Goal: Information Seeking & Learning: Check status

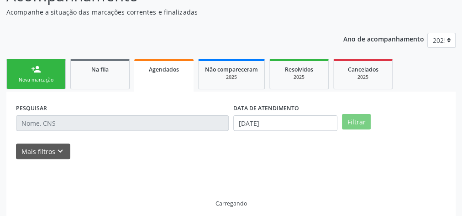
scroll to position [77, 0]
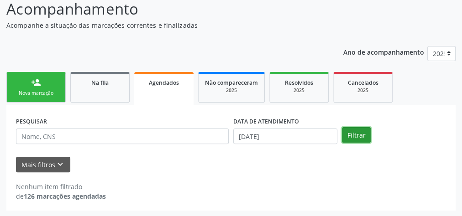
click at [367, 135] on button "Filtrar" at bounding box center [356, 135] width 29 height 16
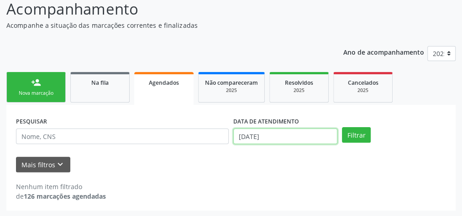
click at [289, 138] on input "[DATE]" at bounding box center [285, 137] width 104 height 16
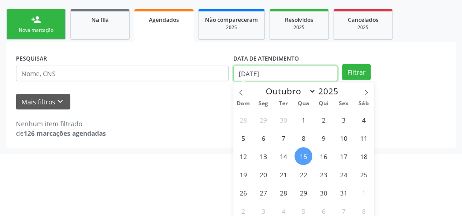
scroll to position [143, 0]
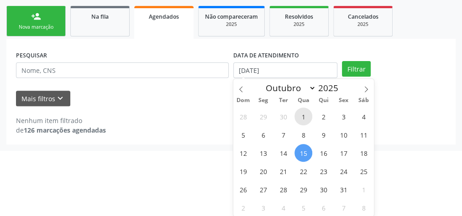
click at [311, 115] on span "1" at bounding box center [303, 117] width 18 height 18
type input "01/10/2025"
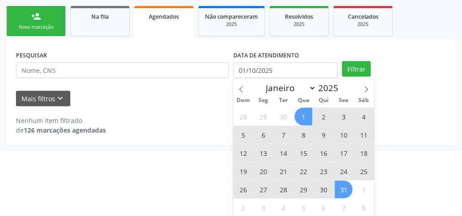
click at [338, 188] on span "31" at bounding box center [343, 190] width 18 height 18
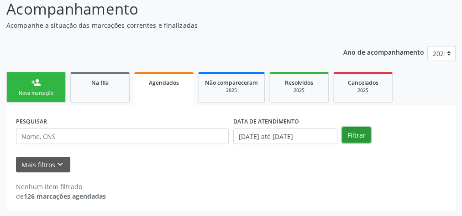
click at [355, 134] on button "Filtrar" at bounding box center [356, 135] width 29 height 16
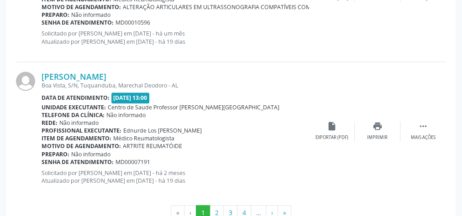
scroll to position [2216, 0]
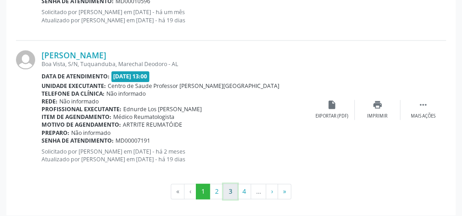
click at [231, 185] on button "3" at bounding box center [230, 192] width 14 height 16
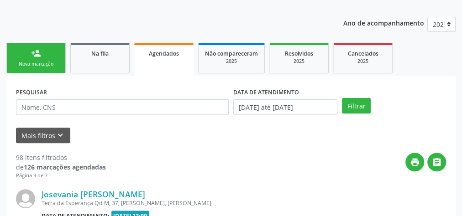
scroll to position [2225, 0]
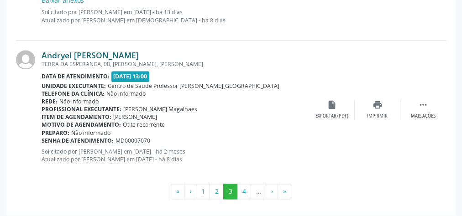
click at [118, 54] on link "Andryel [PERSON_NAME]" at bounding box center [90, 55] width 97 height 10
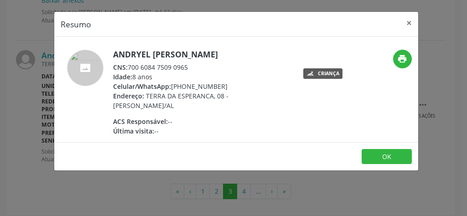
drag, startPoint x: 192, startPoint y: 68, endPoint x: 130, endPoint y: 64, distance: 62.6
click at [130, 64] on div "CNS: 700 6084 7509 0965" at bounding box center [201, 68] width 177 height 10
copy div "700 6084 7509 0965"
click at [406, 22] on button "×" at bounding box center [409, 23] width 18 height 22
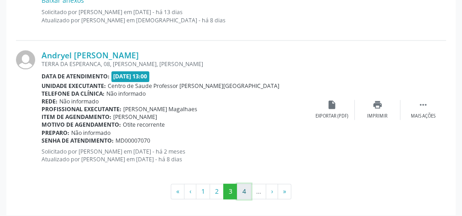
click at [242, 184] on button "4" at bounding box center [244, 192] width 14 height 16
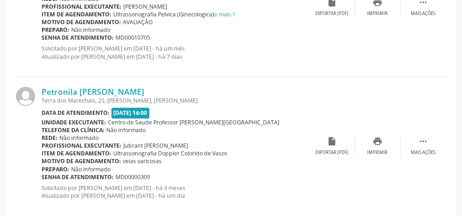
scroll to position [2235, 0]
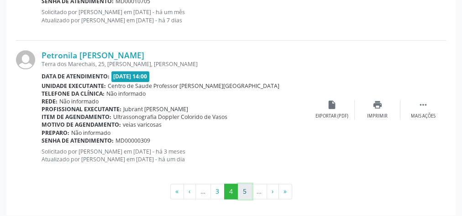
click at [243, 187] on button "5" at bounding box center [245, 192] width 14 height 16
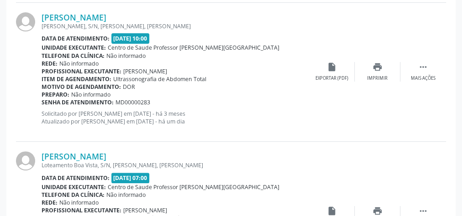
scroll to position [2254, 0]
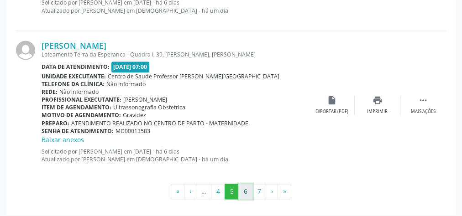
click at [245, 186] on button "6" at bounding box center [245, 192] width 14 height 16
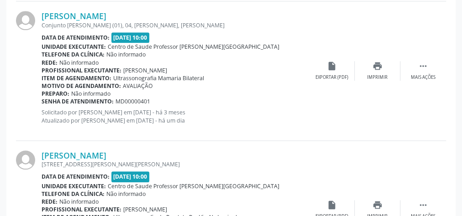
scroll to position [2263, 0]
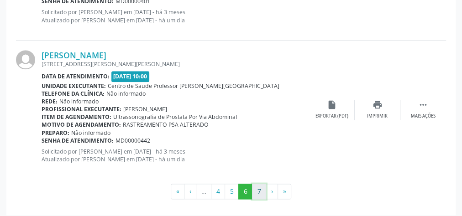
click at [255, 186] on button "7" at bounding box center [259, 192] width 14 height 16
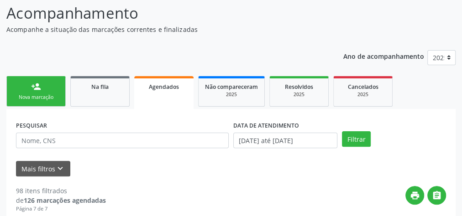
scroll to position [109, 0]
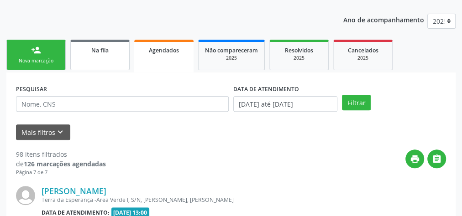
click at [108, 54] on div "Na fila" at bounding box center [100, 50] width 46 height 10
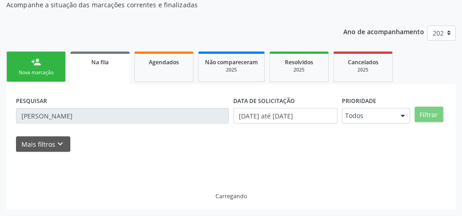
scroll to position [97, 0]
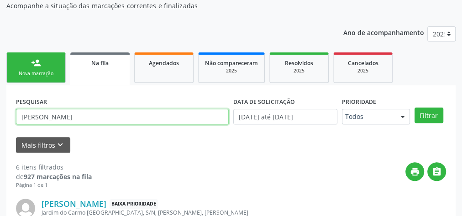
drag, startPoint x: 57, startPoint y: 118, endPoint x: 3, endPoint y: 111, distance: 55.1
type input "suely"
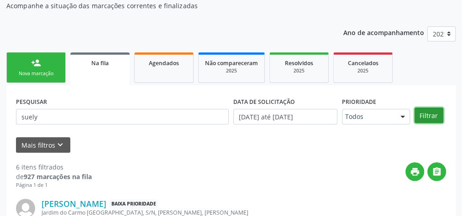
click at [419, 114] on button "Filtrar" at bounding box center [428, 116] width 29 height 16
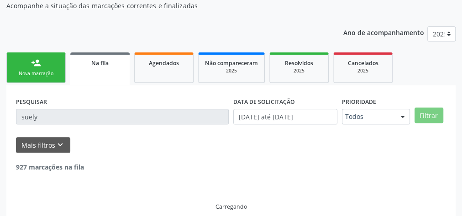
scroll to position [77, 0]
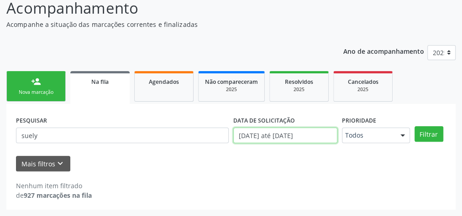
click at [298, 133] on body "Central de Marcação notifications [PERSON_NAME] Recepcionista da UBS  Configur…" at bounding box center [231, 30] width 462 height 216
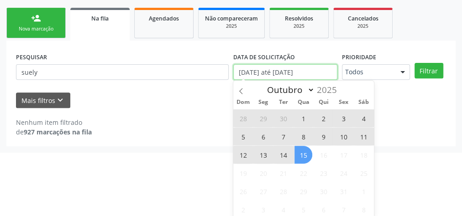
scroll to position [143, 0]
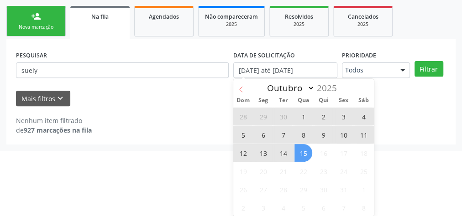
click at [244, 88] on icon at bounding box center [241, 89] width 6 height 6
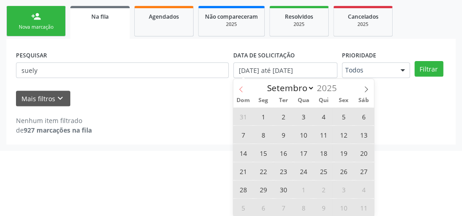
click at [244, 88] on icon at bounding box center [241, 89] width 6 height 6
select select "6"
click at [302, 134] on span "9" at bounding box center [303, 135] width 18 height 18
type input "[DATE]"
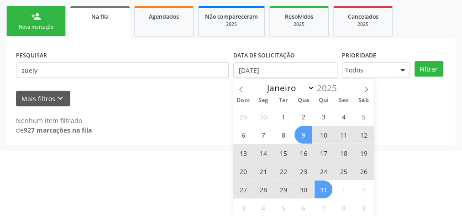
click at [319, 186] on span "31" at bounding box center [323, 190] width 18 height 18
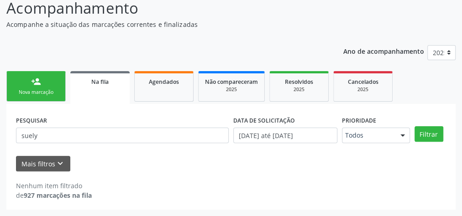
scroll to position [77, 0]
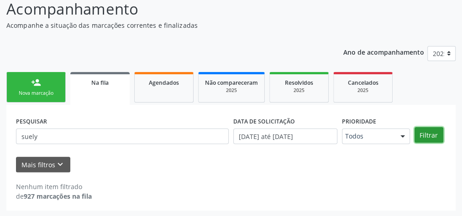
click at [421, 134] on button "Filtrar" at bounding box center [428, 135] width 29 height 16
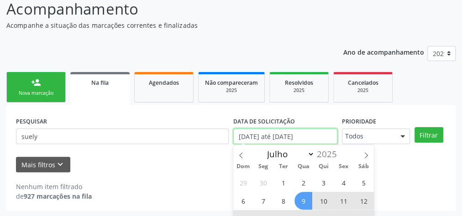
click at [316, 139] on input "[DATE] até [DATE]" at bounding box center [285, 137] width 104 height 16
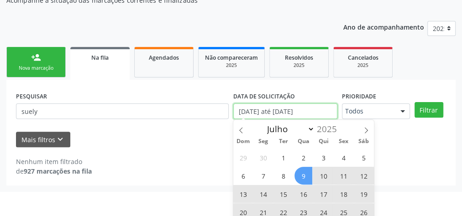
scroll to position [114, 0]
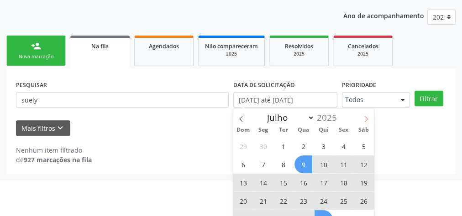
click at [366, 117] on icon at bounding box center [366, 119] width 6 height 6
select select "7"
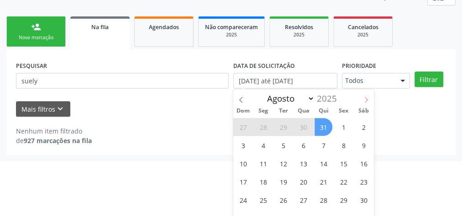
scroll to position [143, 0]
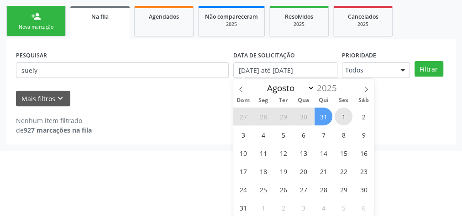
click at [343, 115] on span "1" at bounding box center [343, 117] width 18 height 18
type input "[DATE]"
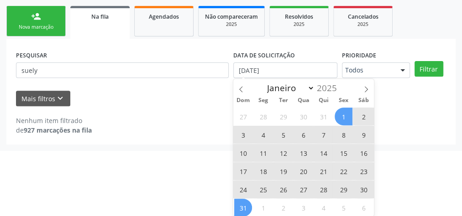
click at [250, 205] on span "31" at bounding box center [243, 208] width 18 height 18
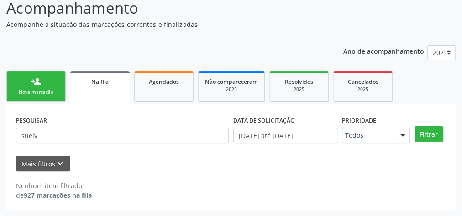
scroll to position [77, 0]
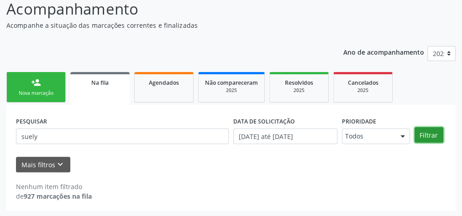
click at [426, 132] on button "Filtrar" at bounding box center [428, 135] width 29 height 16
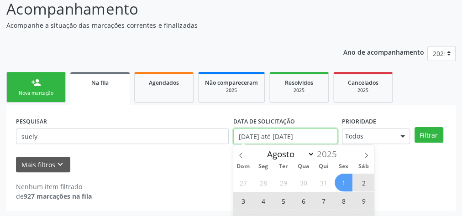
click at [306, 136] on input "[DATE] até [DATE]" at bounding box center [285, 137] width 104 height 16
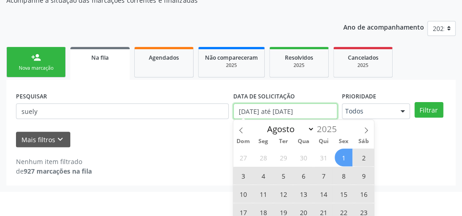
scroll to position [114, 0]
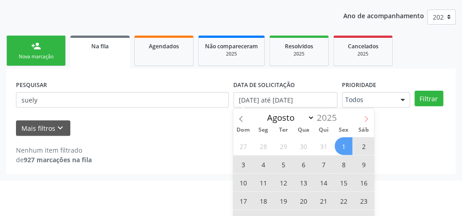
click at [364, 116] on icon at bounding box center [366, 119] width 6 height 6
select select "8"
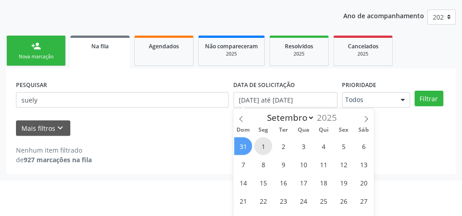
click at [261, 143] on span "1" at bounding box center [263, 146] width 18 height 18
type input "[DATE]"
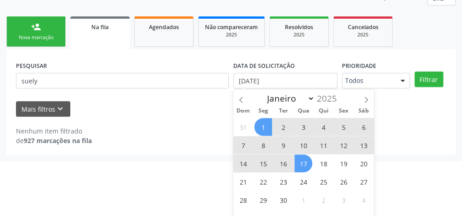
scroll to position [143, 0]
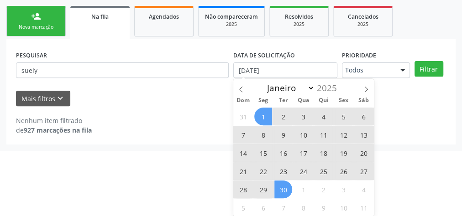
click at [284, 186] on span "30" at bounding box center [283, 190] width 18 height 18
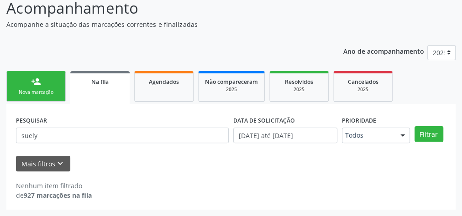
scroll to position [77, 0]
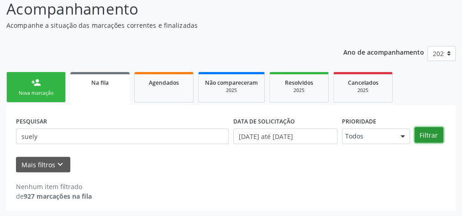
click at [425, 132] on button "Filtrar" at bounding box center [428, 135] width 29 height 16
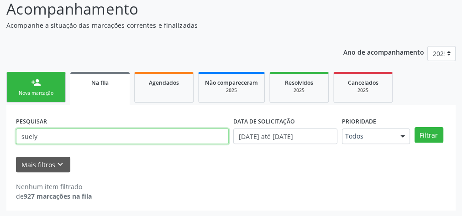
drag, startPoint x: 76, startPoint y: 136, endPoint x: 0, endPoint y: 135, distance: 76.2
click at [0, 135] on div "Acompanhamento Acompanhe a situação das marcações correntes e finalizadas Relat…" at bounding box center [231, 101] width 462 height 231
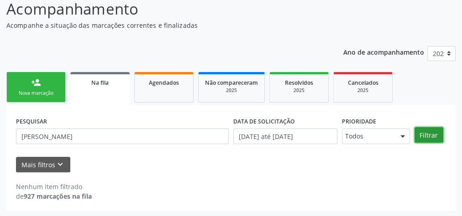
click at [432, 135] on button "Filtrar" at bounding box center [428, 135] width 29 height 16
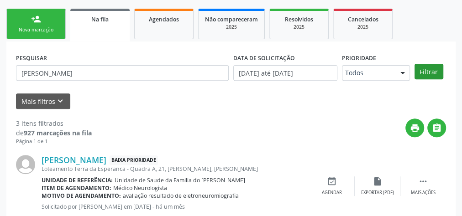
scroll to position [129, 0]
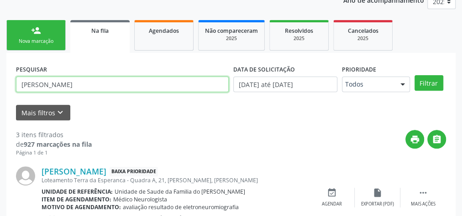
click at [67, 84] on input "[PERSON_NAME]" at bounding box center [122, 85] width 213 height 16
paste input "898001212710233"
type input "898001212710233"
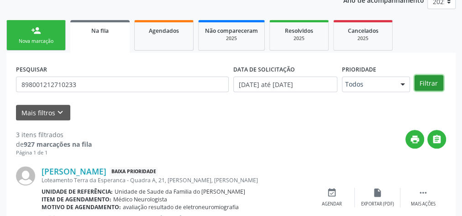
drag, startPoint x: 424, startPoint y: 80, endPoint x: 401, endPoint y: 94, distance: 27.2
click at [424, 80] on button "Filtrar" at bounding box center [428, 83] width 29 height 16
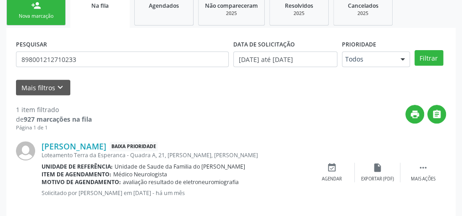
scroll to position [166, 0]
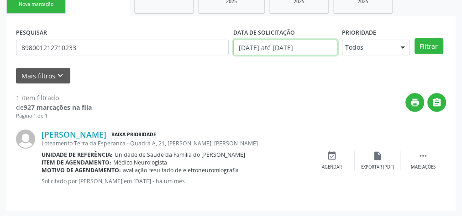
click at [309, 46] on input "[DATE] até [DATE]" at bounding box center [285, 48] width 104 height 16
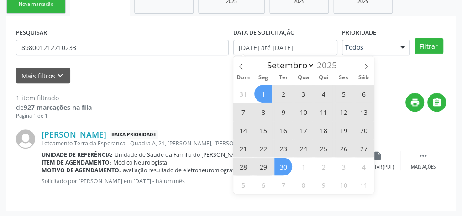
click at [260, 92] on span "1" at bounding box center [263, 94] width 18 height 18
type input "[DATE]"
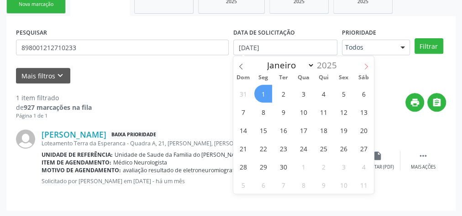
click at [367, 64] on icon at bounding box center [366, 66] width 6 height 6
select select "9"
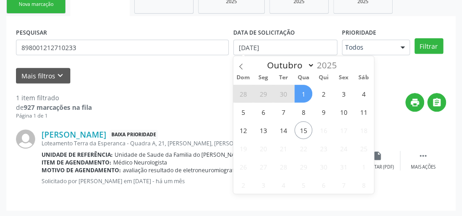
click at [303, 91] on span "1" at bounding box center [303, 94] width 18 height 18
select select "9"
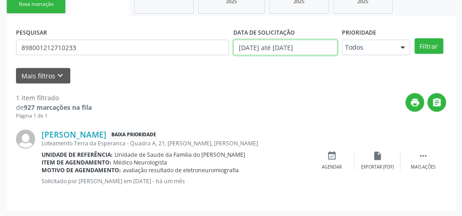
click at [303, 47] on input "[DATE] até [DATE]" at bounding box center [285, 48] width 104 height 16
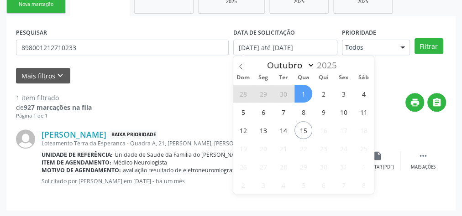
click at [300, 92] on span "1" at bounding box center [303, 94] width 18 height 18
type input "01/10/2025"
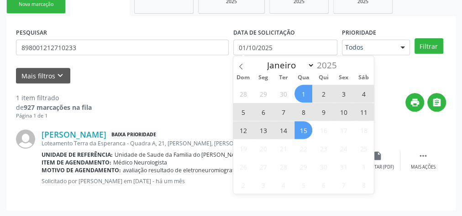
click at [304, 126] on span "15" at bounding box center [303, 130] width 18 height 18
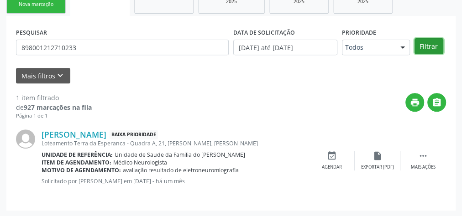
click at [421, 43] on button "Filtrar" at bounding box center [428, 46] width 29 height 16
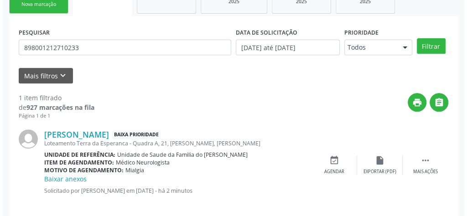
scroll to position [176, 0]
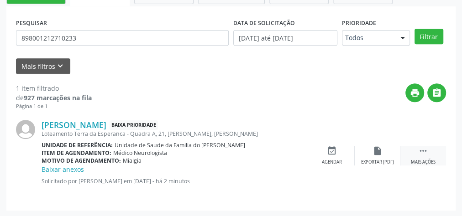
click at [421, 151] on icon "" at bounding box center [423, 151] width 10 height 10
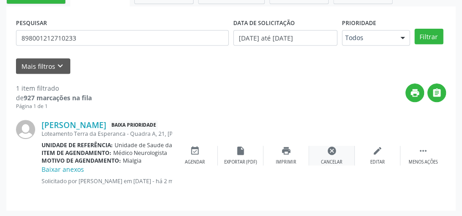
click at [334, 156] on div "cancel Cancelar" at bounding box center [332, 156] width 46 height 20
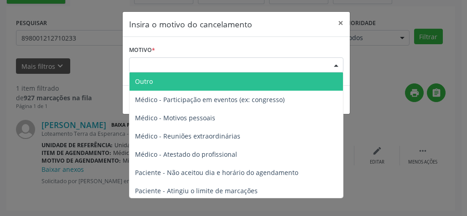
click at [184, 66] on div "Escolha o motivo" at bounding box center [236, 65] width 214 height 16
click at [184, 81] on span "Outro" at bounding box center [237, 82] width 214 height 18
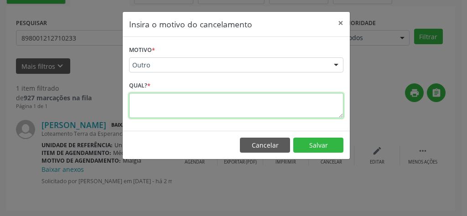
click at [175, 105] on textarea at bounding box center [236, 105] width 214 height 25
click at [137, 99] on textarea "duplicado" at bounding box center [236, 105] width 214 height 25
type textarea "Duplicado"
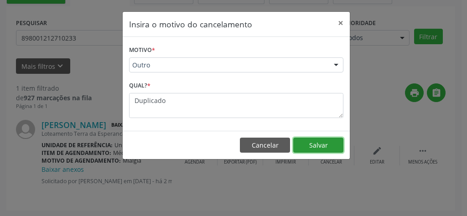
click at [310, 143] on button "Salvar" at bounding box center [318, 146] width 50 height 16
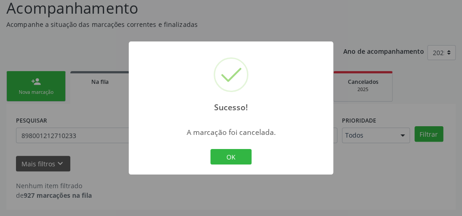
scroll to position [77, 0]
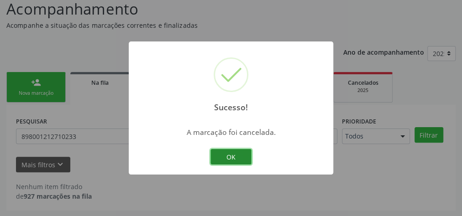
click at [225, 151] on button "OK" at bounding box center [230, 157] width 41 height 16
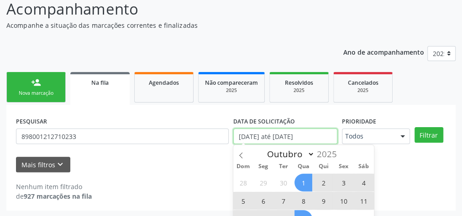
click at [280, 133] on input "[DATE] até [DATE]" at bounding box center [285, 137] width 104 height 16
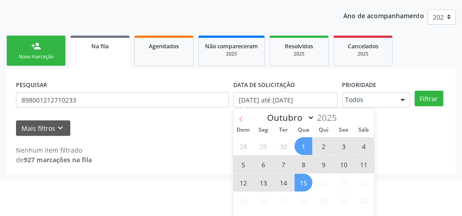
click at [239, 119] on icon at bounding box center [241, 119] width 6 height 6
select select "8"
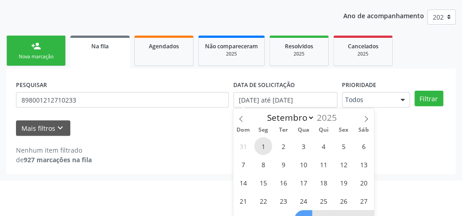
click at [263, 142] on span "1" at bounding box center [263, 146] width 18 height 18
type input "[DATE]"
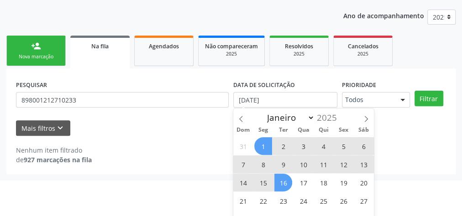
scroll to position [143, 0]
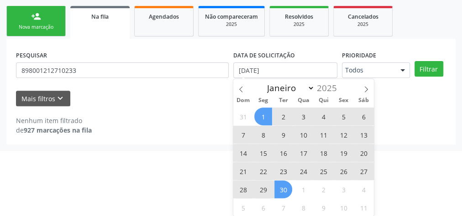
click at [287, 188] on span "30" at bounding box center [283, 190] width 18 height 18
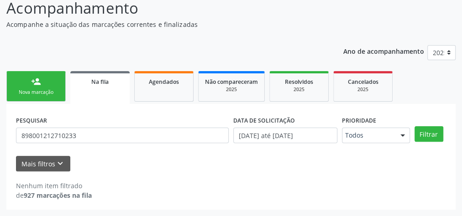
scroll to position [77, 0]
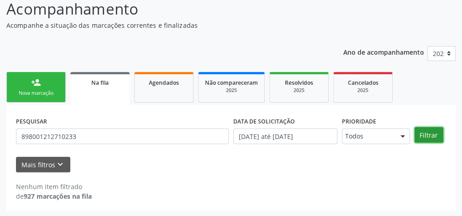
click at [424, 136] on button "Filtrar" at bounding box center [428, 135] width 29 height 16
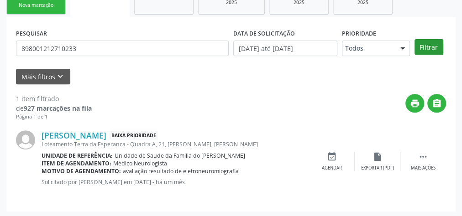
scroll to position [166, 0]
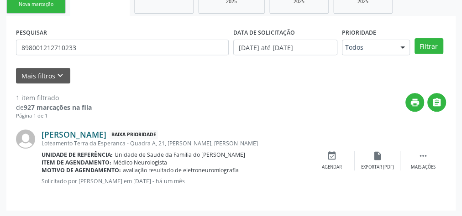
click at [106, 132] on link "[PERSON_NAME]" at bounding box center [74, 135] width 65 height 10
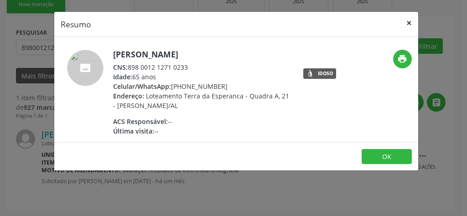
click at [411, 23] on button "×" at bounding box center [409, 23] width 18 height 22
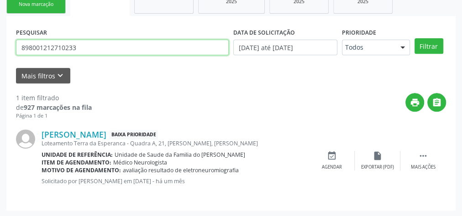
drag, startPoint x: 95, startPoint y: 45, endPoint x: 18, endPoint y: 47, distance: 76.7
click at [18, 47] on input "898001212710233" at bounding box center [122, 48] width 213 height 16
type input "TAINA"
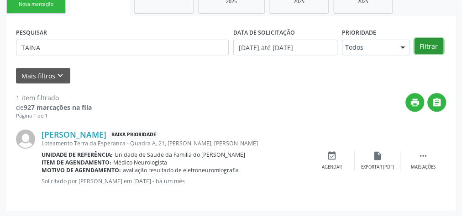
click at [422, 45] on button "Filtrar" at bounding box center [428, 46] width 29 height 16
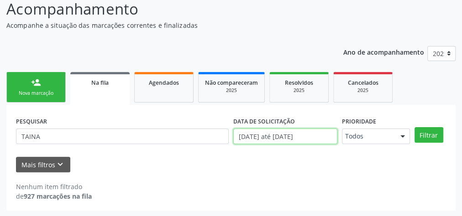
scroll to position [134, 0]
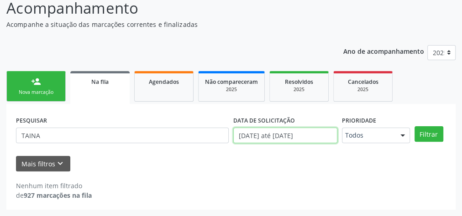
click at [280, 137] on body "Central de Marcação notifications [PERSON_NAME] Recepcionista da UBS  Configur…" at bounding box center [231, 30] width 462 height 216
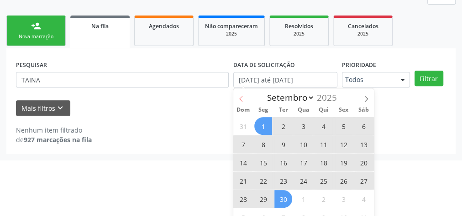
click at [245, 98] on span at bounding box center [241, 97] width 16 height 16
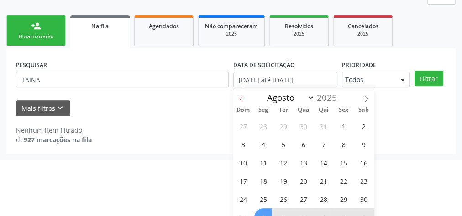
click at [245, 98] on span at bounding box center [241, 97] width 16 height 16
select select "6"
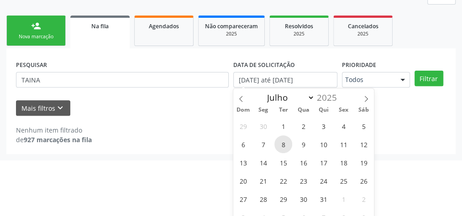
click at [287, 142] on span "8" at bounding box center [283, 145] width 18 height 18
type input "[DATE]"
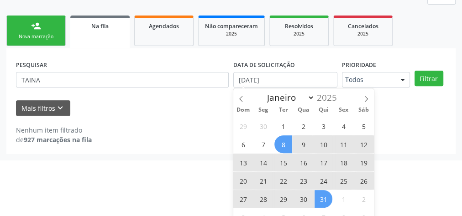
click at [327, 201] on span "31" at bounding box center [323, 199] width 18 height 18
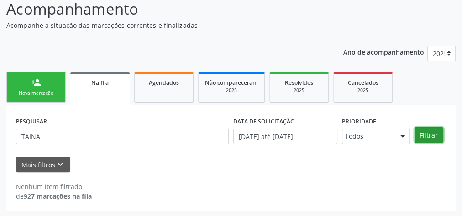
click at [424, 130] on button "Filtrar" at bounding box center [428, 135] width 29 height 16
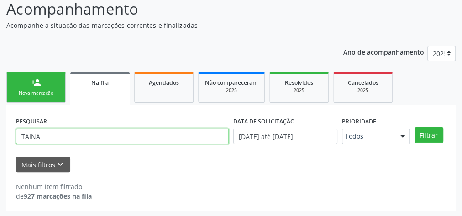
click at [32, 137] on input "TAINA" at bounding box center [122, 137] width 213 height 16
paste input "ainá dos [PERSON_NAME]"
type input "Tainá dos [PERSON_NAME]"
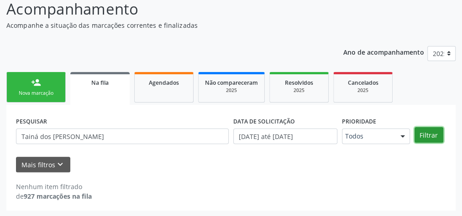
click at [422, 136] on button "Filtrar" at bounding box center [428, 135] width 29 height 16
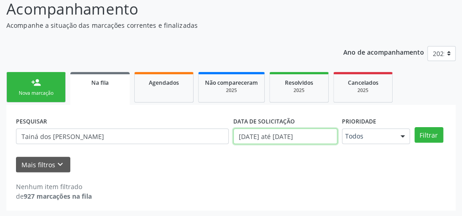
click at [297, 138] on input "[DATE] até [DATE]" at bounding box center [285, 137] width 104 height 16
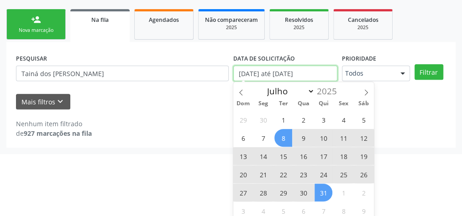
scroll to position [143, 0]
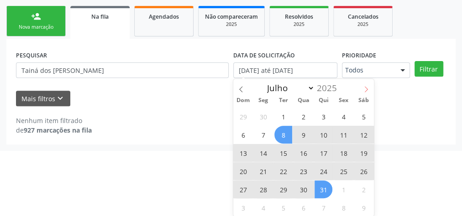
click at [369, 89] on icon at bounding box center [366, 89] width 6 height 6
select select "7"
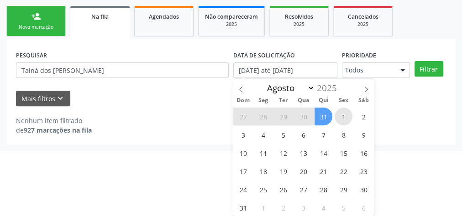
click at [342, 111] on span "1" at bounding box center [343, 117] width 18 height 18
type input "[DATE]"
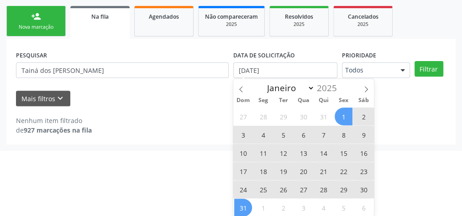
click at [246, 204] on span "31" at bounding box center [243, 208] width 18 height 18
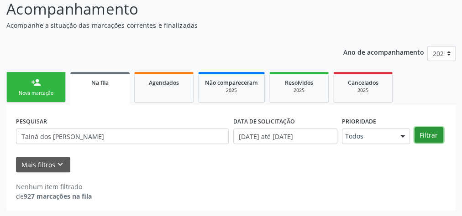
click at [422, 133] on button "Filtrar" at bounding box center [428, 135] width 29 height 16
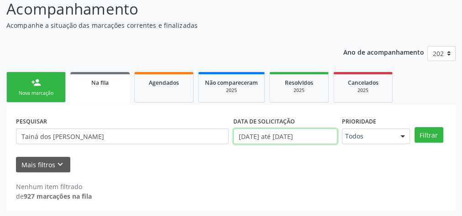
click at [308, 136] on input "[DATE] até [DATE]" at bounding box center [285, 137] width 104 height 16
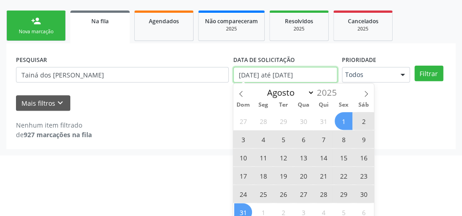
scroll to position [143, 0]
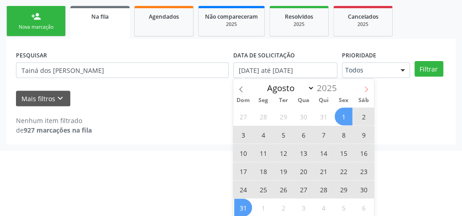
click at [363, 88] on icon at bounding box center [366, 89] width 6 height 6
select select "8"
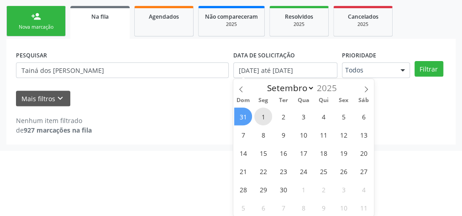
click at [267, 114] on span "1" at bounding box center [263, 117] width 18 height 18
type input "[DATE]"
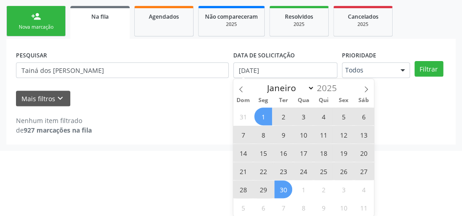
click at [281, 187] on span "30" at bounding box center [283, 190] width 18 height 18
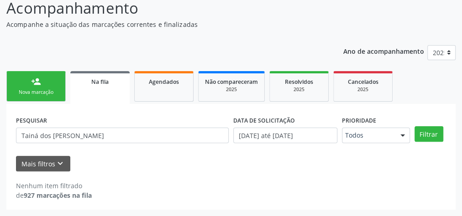
scroll to position [77, 0]
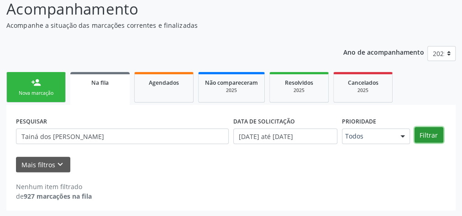
click at [433, 135] on button "Filtrar" at bounding box center [428, 135] width 29 height 16
click at [427, 135] on button "Filtrar" at bounding box center [428, 135] width 29 height 16
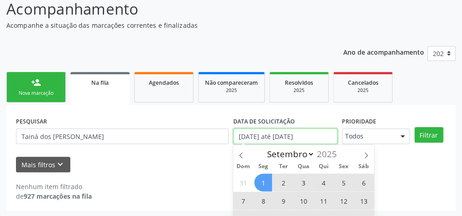
click at [259, 137] on input "[DATE] até [DATE]" at bounding box center [285, 137] width 104 height 16
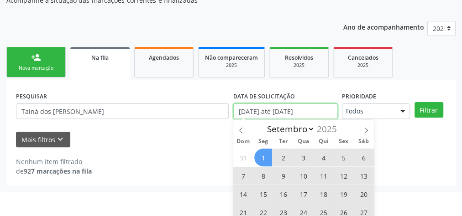
scroll to position [143, 0]
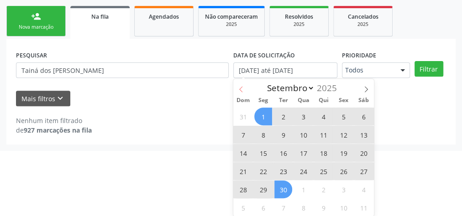
click at [243, 88] on icon at bounding box center [241, 89] width 6 height 6
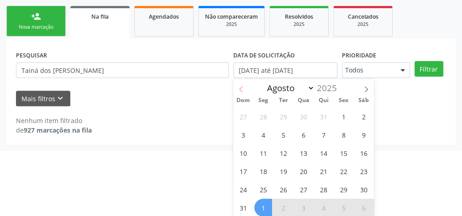
click at [243, 88] on icon at bounding box center [241, 89] width 6 height 6
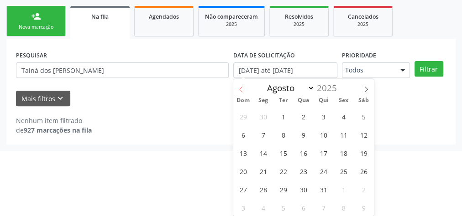
select select "6"
click at [288, 130] on span "8" at bounding box center [283, 135] width 18 height 18
type input "[DATE]"
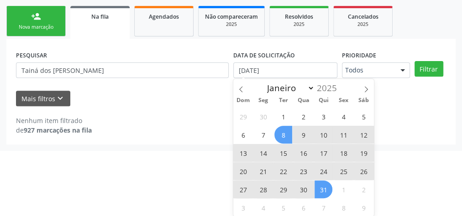
click at [329, 194] on span "31" at bounding box center [323, 190] width 18 height 18
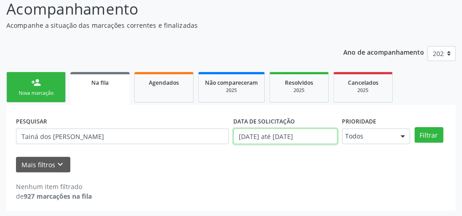
scroll to position [134, 0]
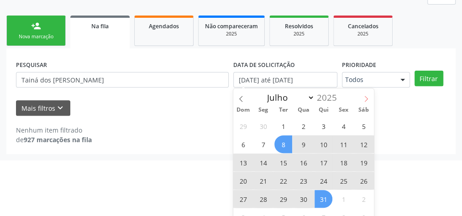
click at [363, 95] on span at bounding box center [366, 97] width 16 height 16
select select "7"
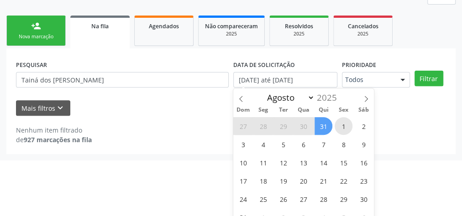
click at [341, 120] on span "1" at bounding box center [343, 126] width 18 height 18
type input "[DATE]"
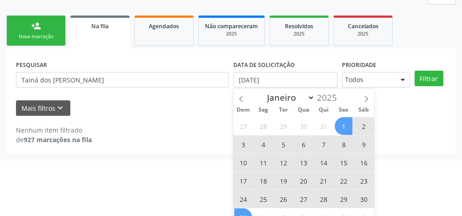
click at [244, 210] on span "31" at bounding box center [243, 218] width 18 height 18
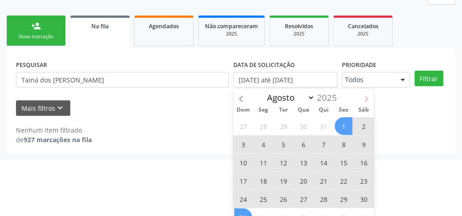
click at [366, 98] on icon at bounding box center [366, 99] width 3 height 6
select select "8"
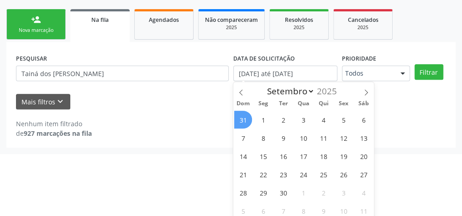
scroll to position [143, 0]
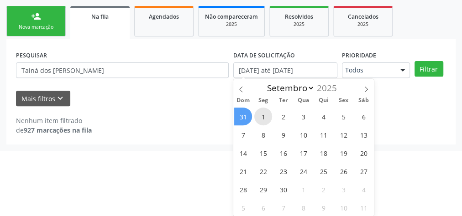
click at [261, 115] on span "1" at bounding box center [263, 117] width 18 height 18
type input "[DATE]"
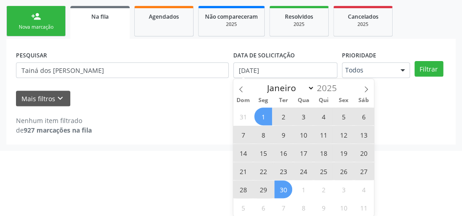
click at [277, 183] on span "30" at bounding box center [283, 190] width 18 height 18
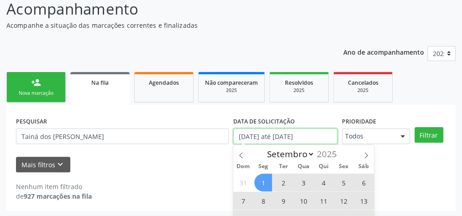
scroll to position [134, 0]
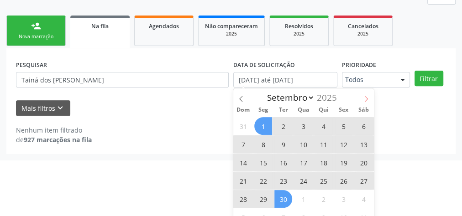
click at [364, 98] on icon at bounding box center [366, 99] width 6 height 6
select select "9"
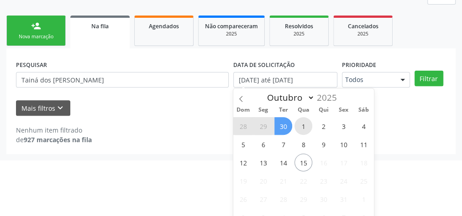
click at [308, 125] on span "1" at bounding box center [303, 126] width 18 height 18
type input "01/10/2025"
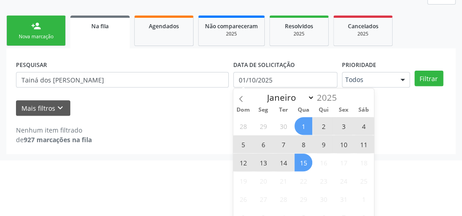
click at [304, 159] on span "15" at bounding box center [303, 163] width 18 height 18
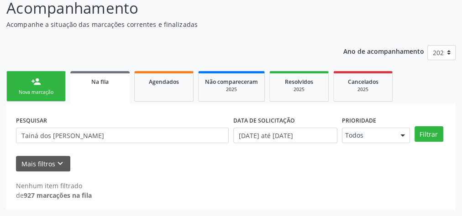
scroll to position [77, 0]
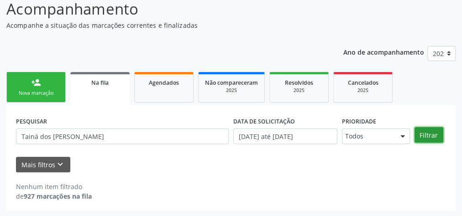
click at [428, 134] on button "Filtrar" at bounding box center [428, 135] width 29 height 16
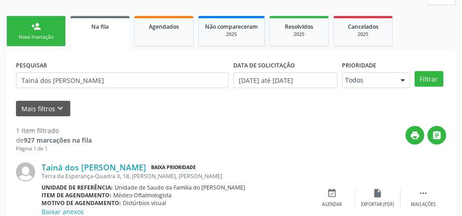
scroll to position [66, 0]
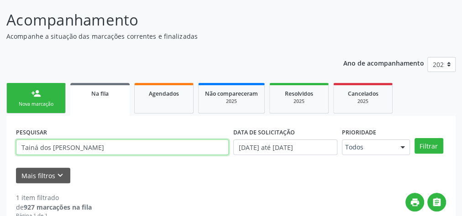
drag, startPoint x: 112, startPoint y: 150, endPoint x: 0, endPoint y: 148, distance: 111.8
click at [0, 148] on div "Acompanhamento Acompanhe a situação das marcações correntes e finalizadas Relat…" at bounding box center [231, 162] width 462 height 330
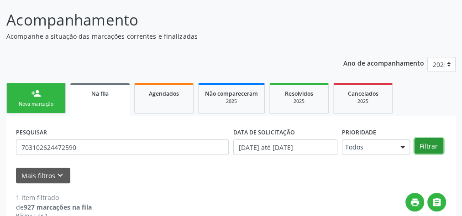
click at [423, 145] on button "Filtrar" at bounding box center [428, 146] width 29 height 16
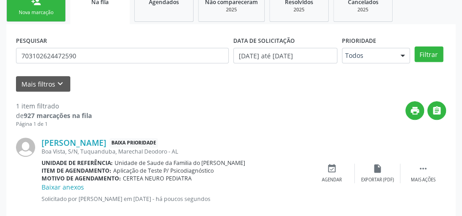
scroll to position [176, 0]
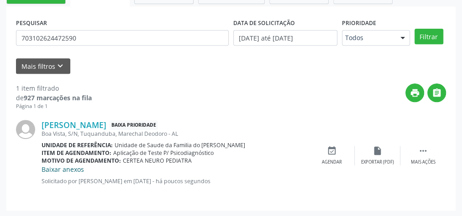
click at [78, 170] on link "Baixar anexos" at bounding box center [63, 169] width 42 height 9
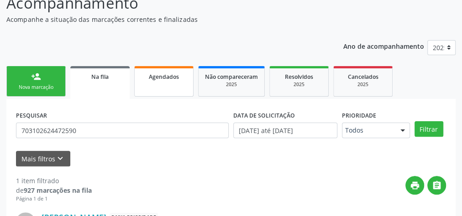
scroll to position [176, 0]
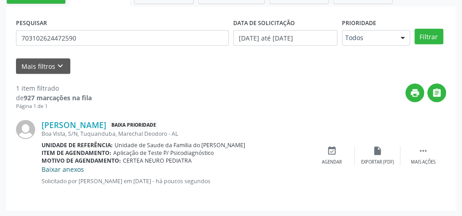
click at [77, 167] on link "Baixar anexos" at bounding box center [63, 169] width 42 height 9
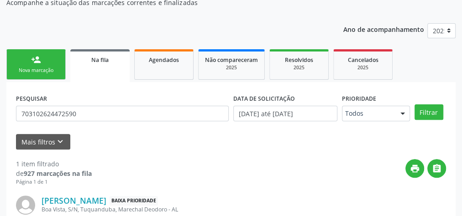
scroll to position [109, 0]
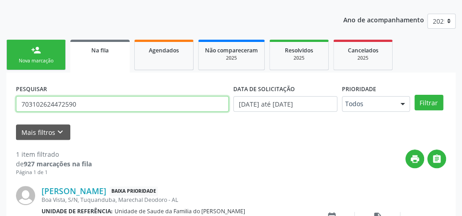
drag, startPoint x: 94, startPoint y: 101, endPoint x: 0, endPoint y: 102, distance: 94.0
click at [0, 102] on div "Acompanhamento Acompanhe a situação das marcações correntes e finalizadas Relat…" at bounding box center [231, 118] width 462 height 330
type input "BIANCA"
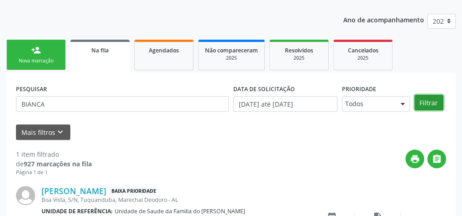
click at [425, 104] on button "Filtrar" at bounding box center [428, 103] width 29 height 16
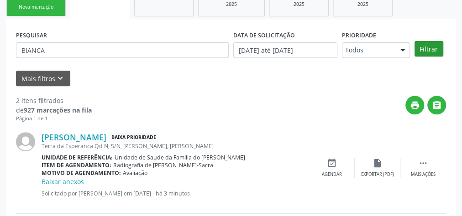
scroll to position [255, 0]
